Goal: Obtain resource: Download file/media

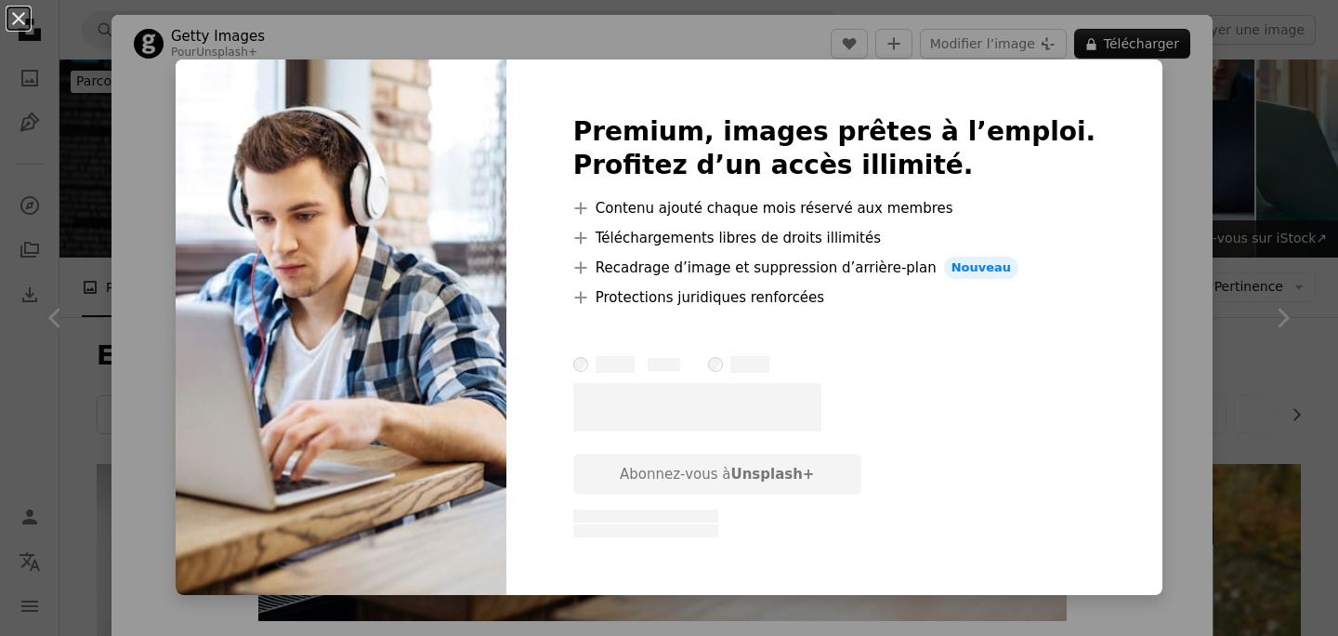
scroll to position [998, 0]
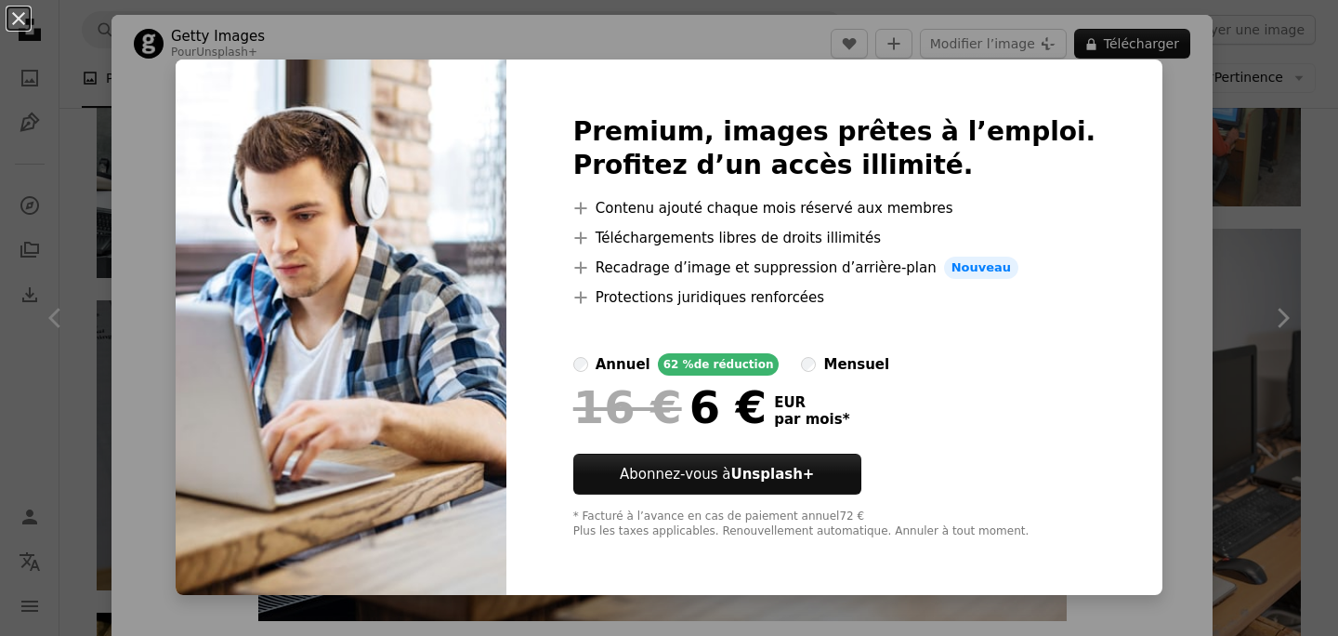
click at [1264, 223] on div "An X shape Premium, images prêtes à l’emploi. Profitez d’un accès illimité. A p…" at bounding box center [669, 318] width 1338 height 636
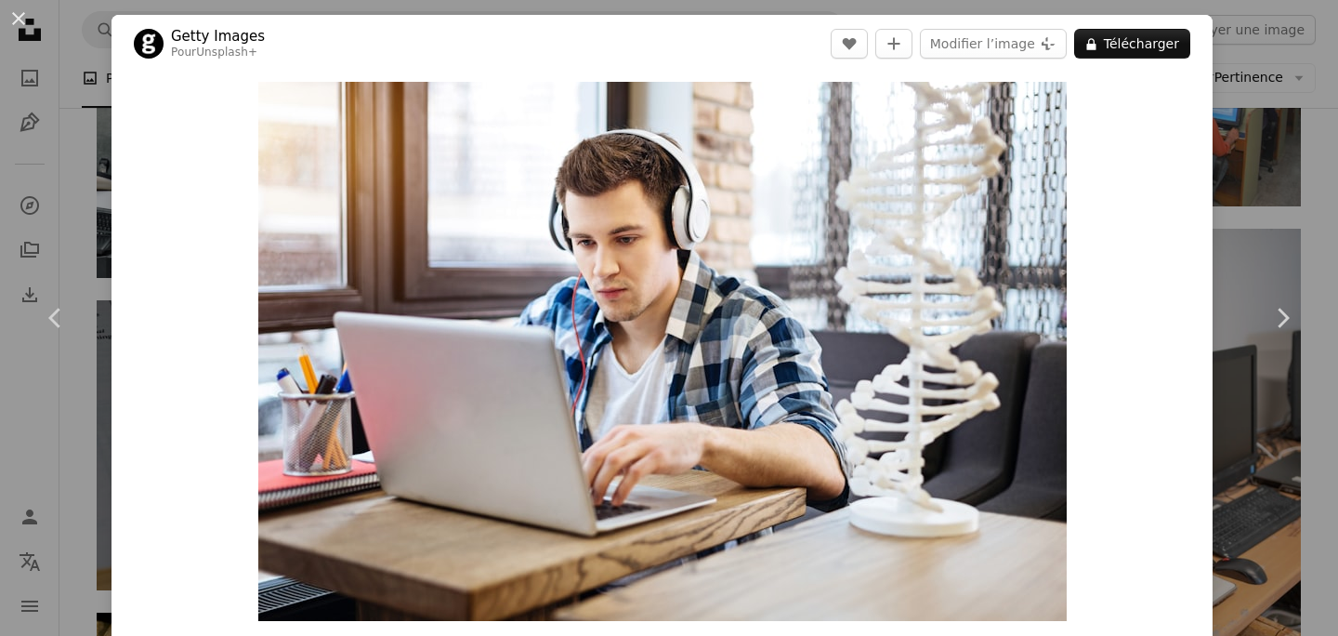
click at [1264, 223] on div "An X shape Chevron left Chevron right Getty Images Pour Unsplash+ A heart A plu…" at bounding box center [669, 318] width 1338 height 636
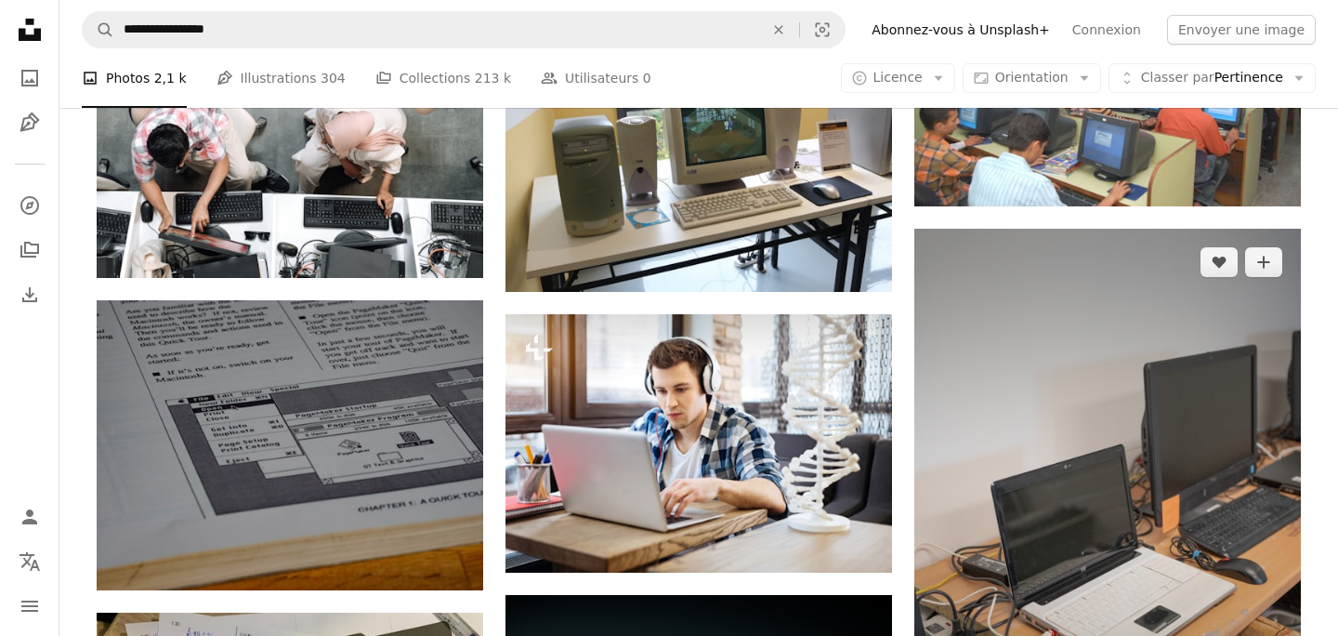
scroll to position [1317, 0]
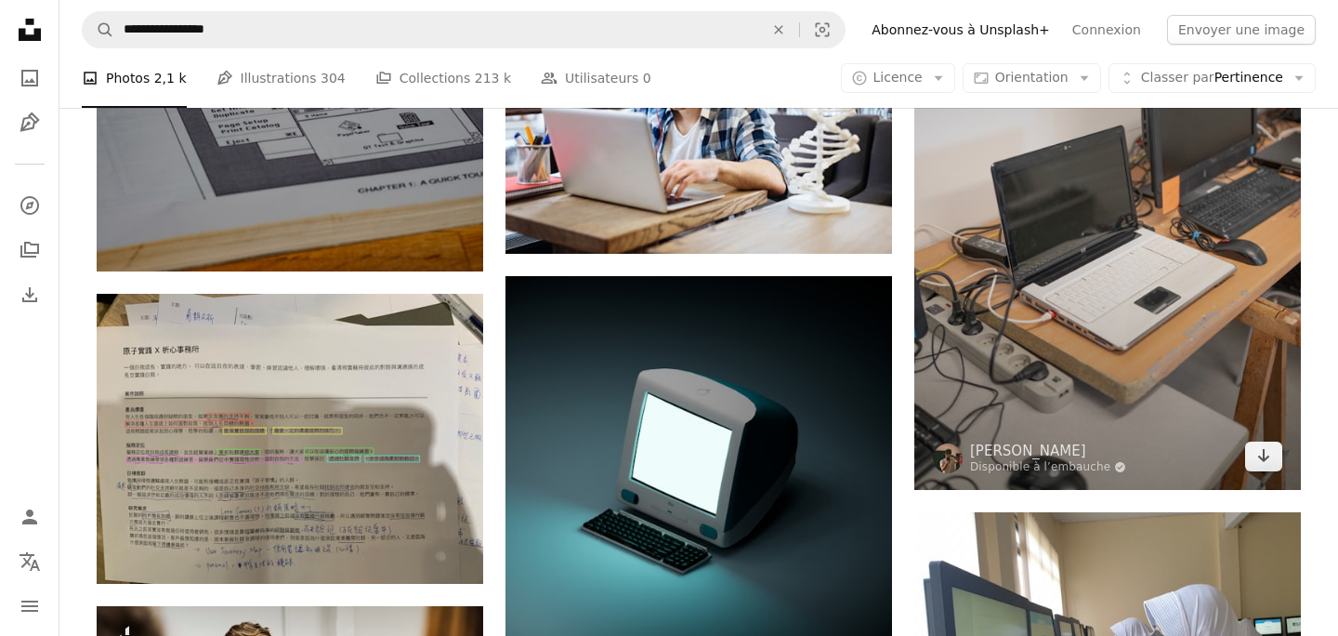
click at [1067, 379] on img at bounding box center [1107, 200] width 387 height 580
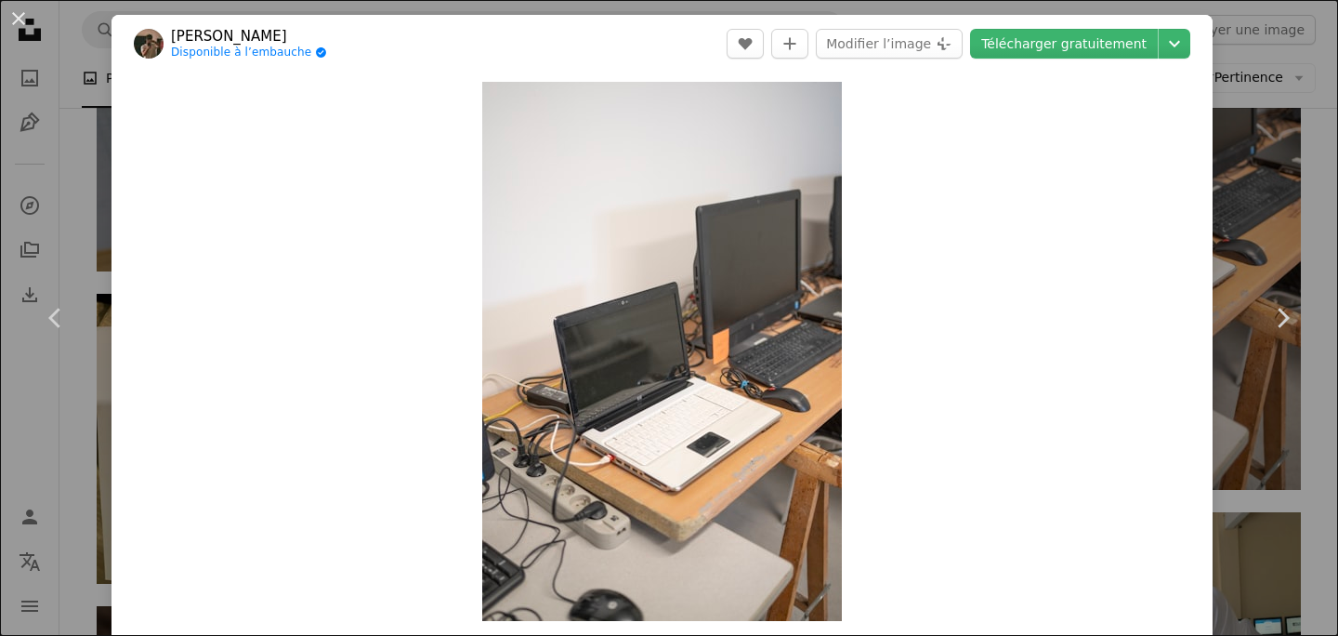
click at [1310, 114] on div "An X shape Chevron left Chevron right [PERSON_NAME] Disponible à l’embauche A c…" at bounding box center [669, 318] width 1338 height 636
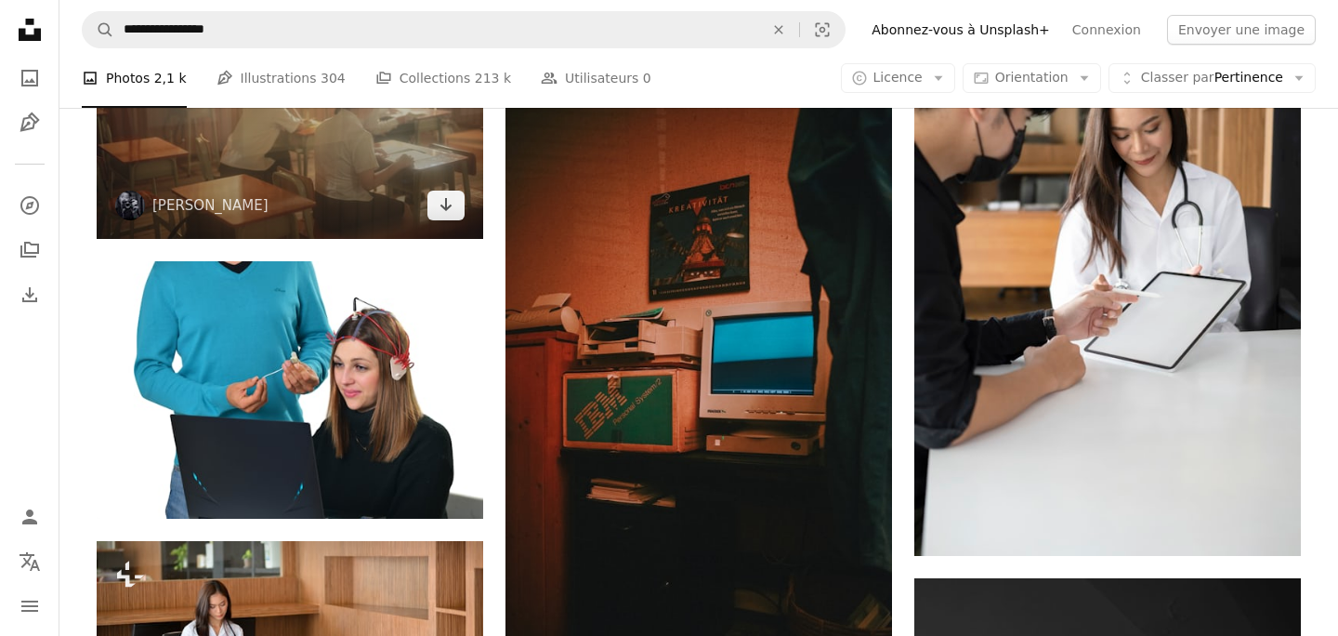
scroll to position [4553, 0]
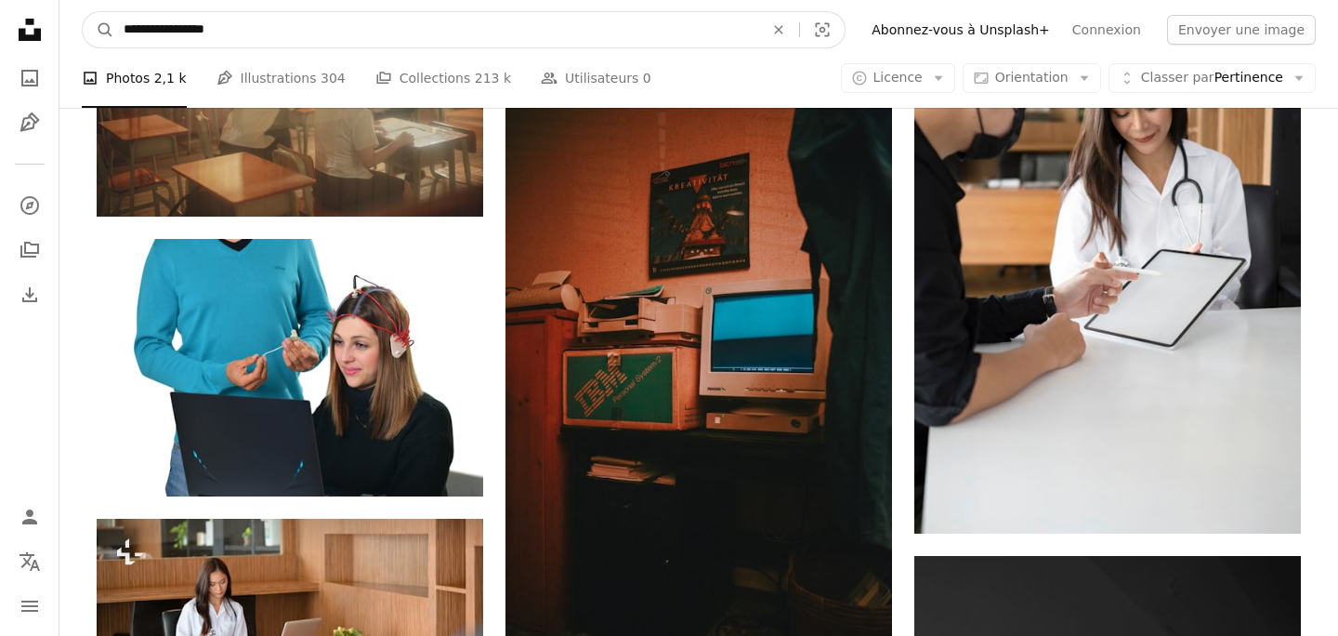
drag, startPoint x: 301, startPoint y: 35, endPoint x: 266, endPoint y: 26, distance: 36.5
click at [266, 27] on input "**********" at bounding box center [436, 29] width 644 height 35
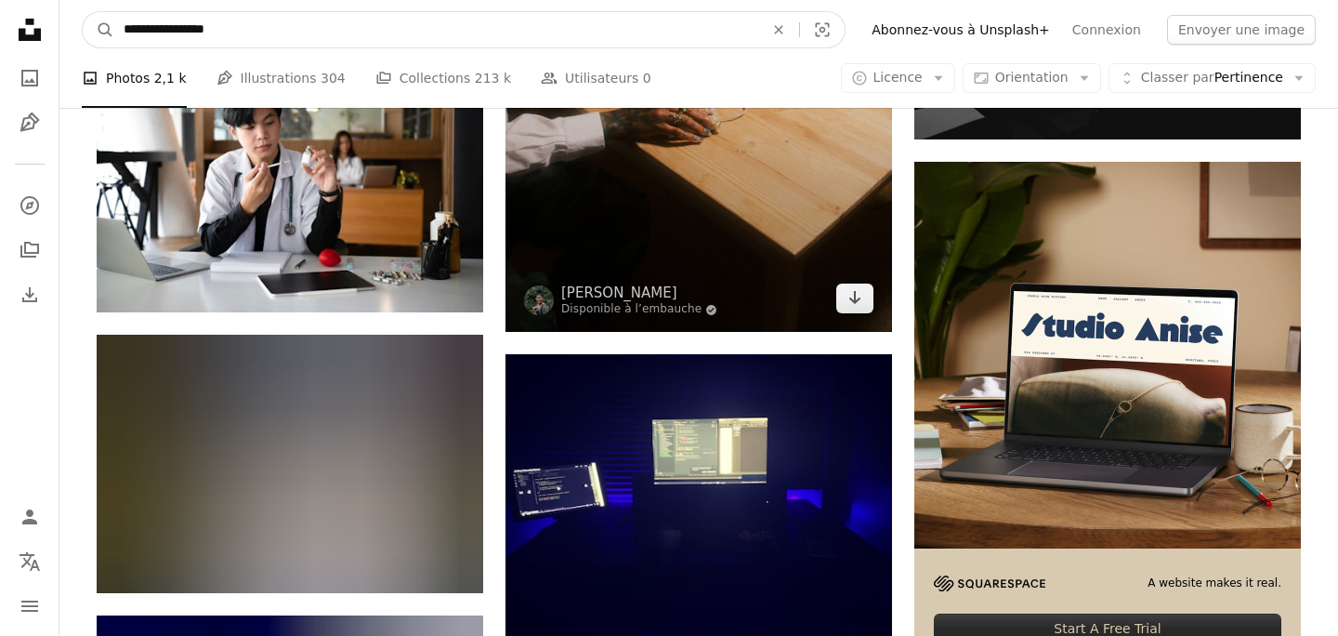
scroll to position [5690, 0]
